Goal: Obtain resource: Obtain resource

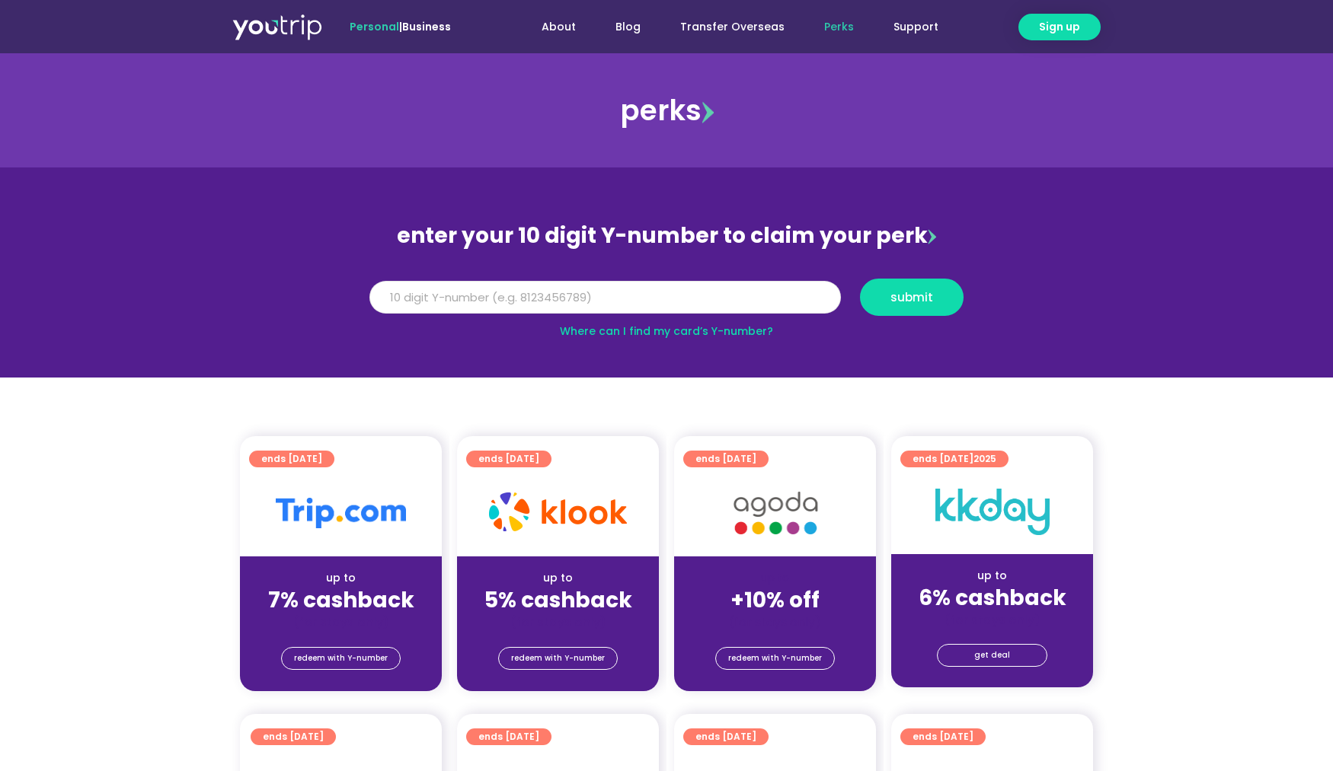
click at [660, 305] on input "Y Number" at bounding box center [604, 298] width 471 height 34
type input "8143696027"
click at [918, 288] on button "submit" at bounding box center [912, 297] width 104 height 37
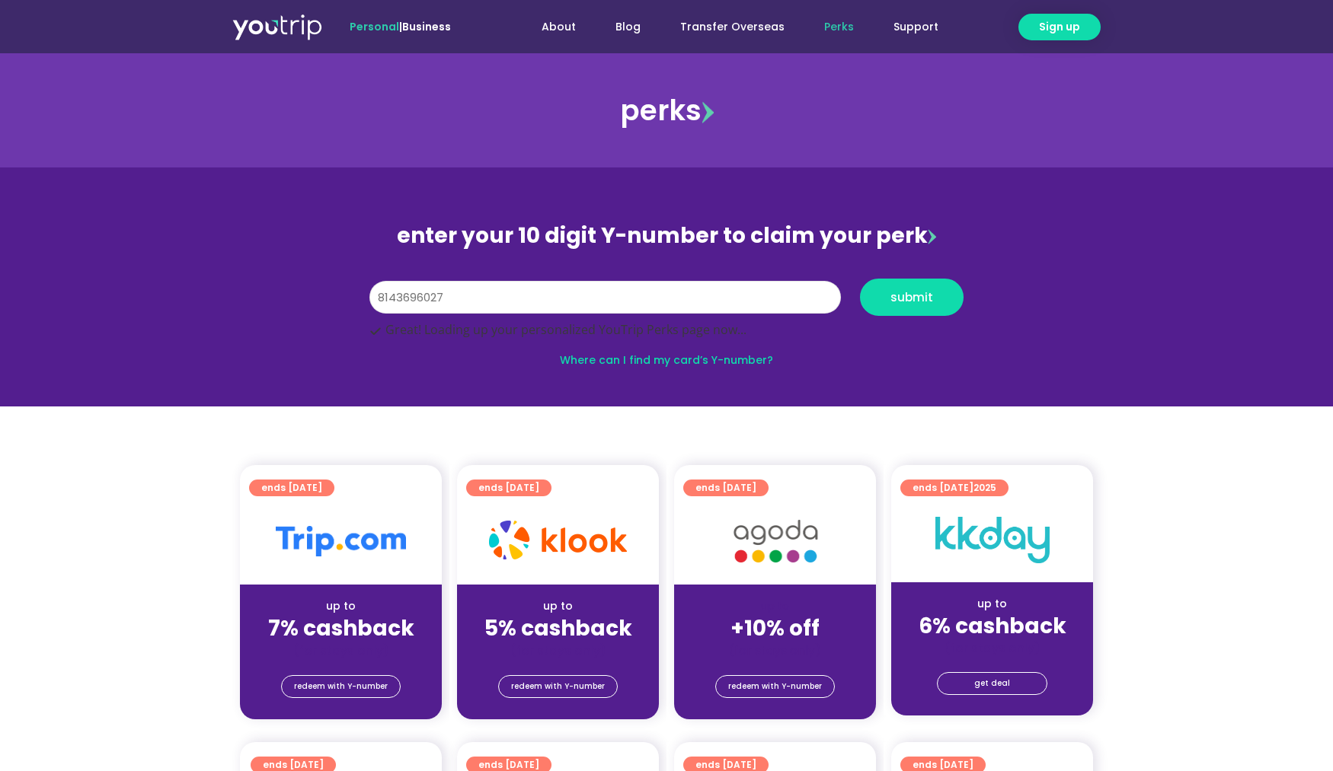
click at [665, 298] on input "8143696027" at bounding box center [604, 298] width 471 height 34
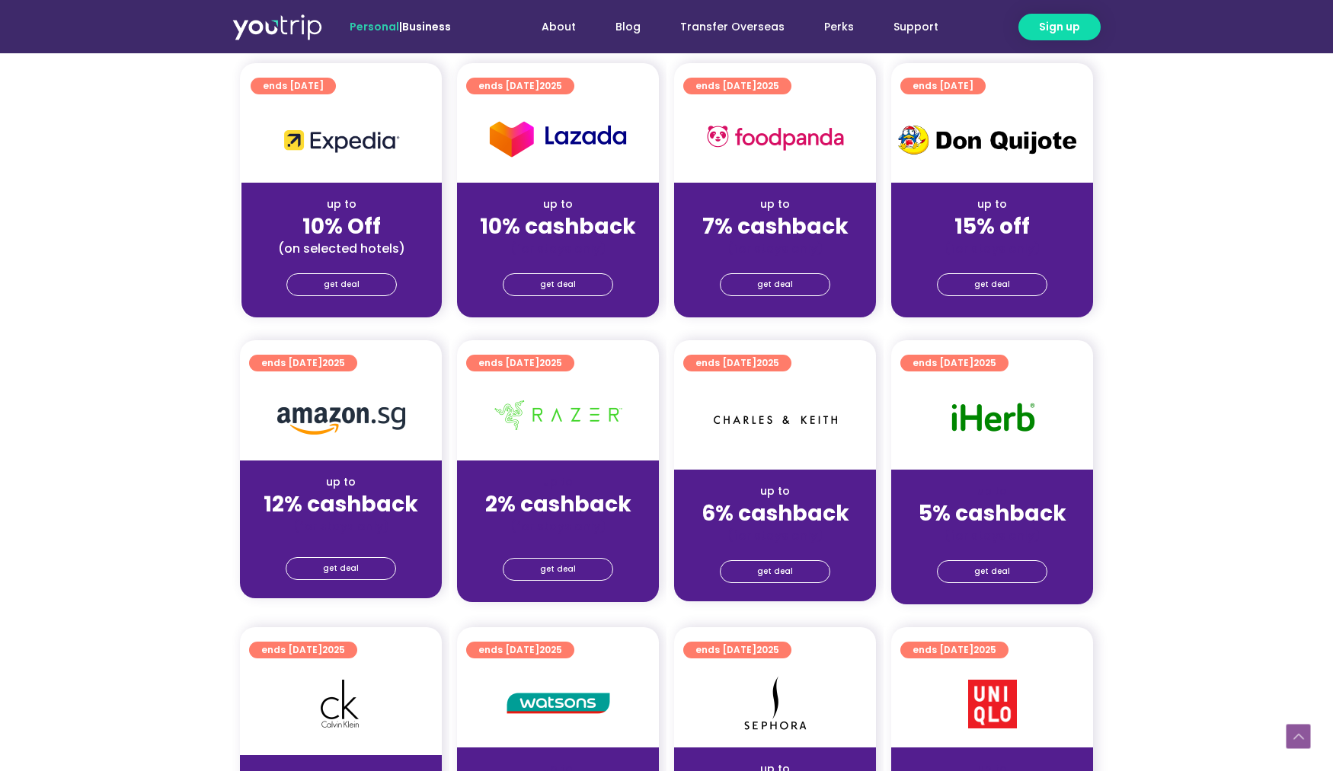
scroll to position [685, 0]
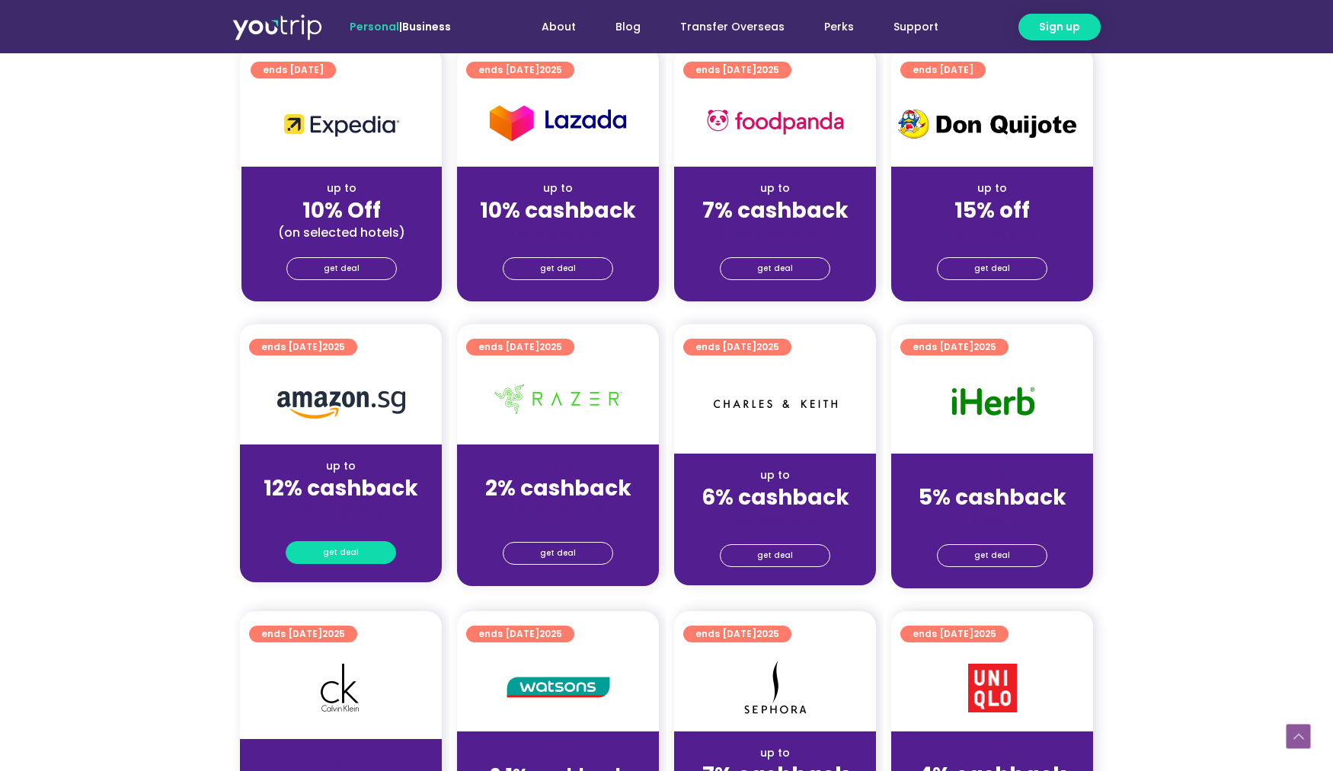
click at [329, 549] on span "get deal" at bounding box center [341, 552] width 36 height 21
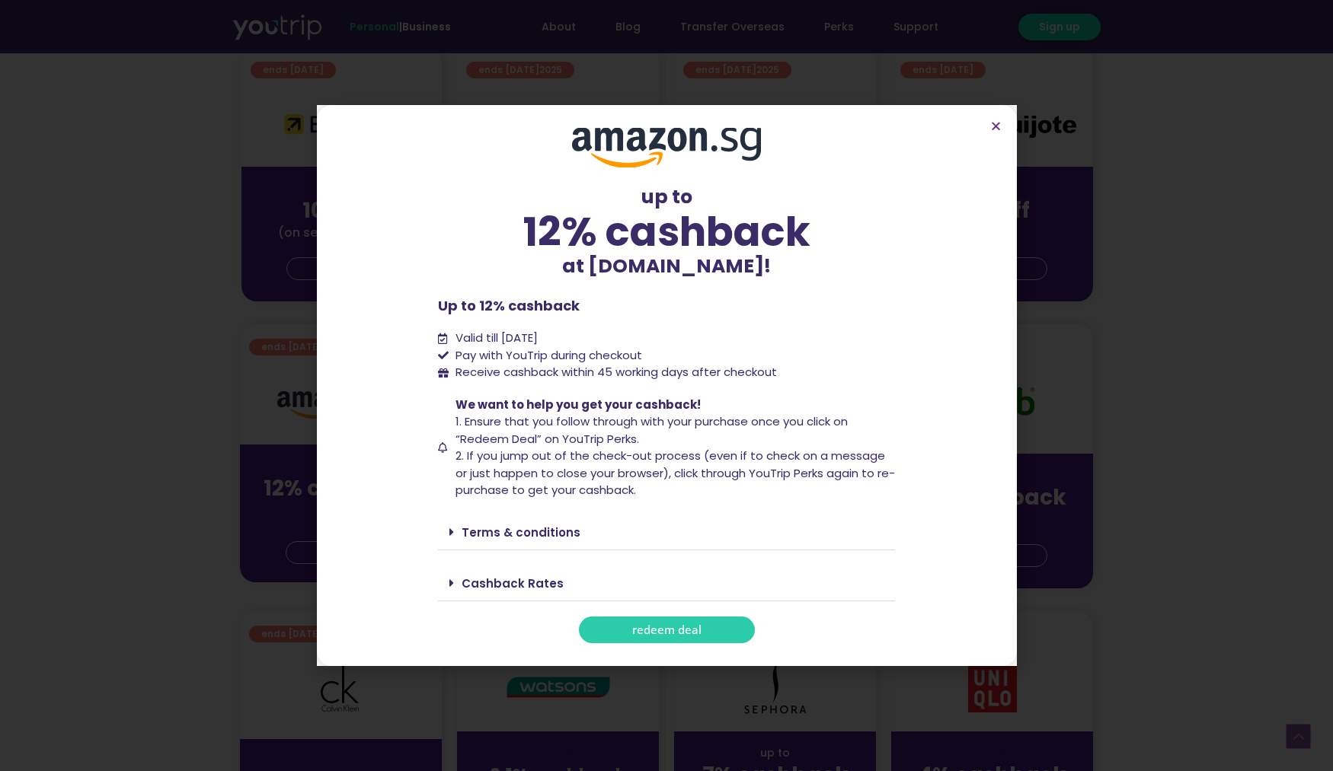
click at [720, 636] on link "redeem deal" at bounding box center [667, 630] width 176 height 27
